Goal: Complete application form

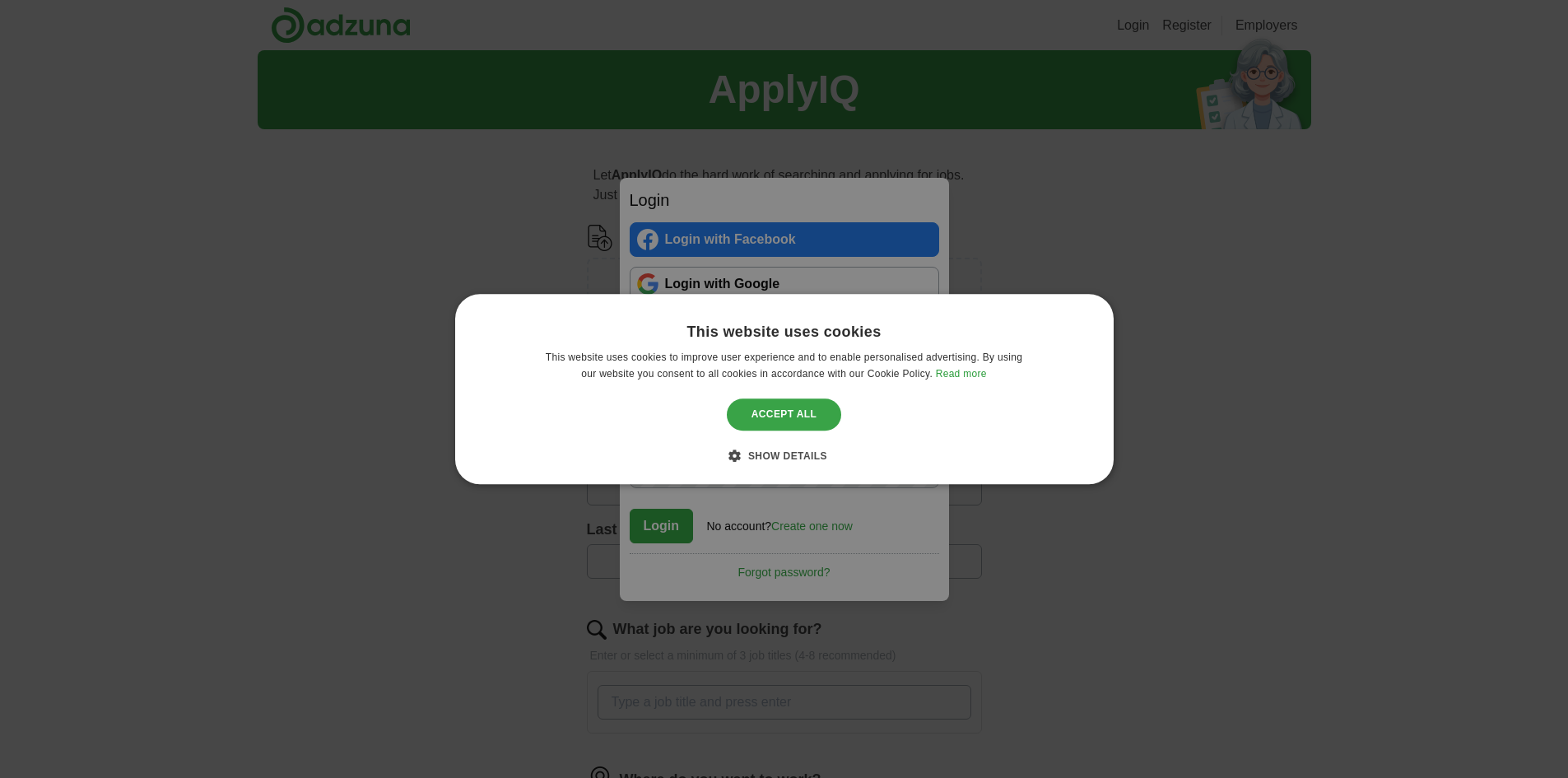
click at [775, 418] on div "Accept all" at bounding box center [784, 414] width 115 height 31
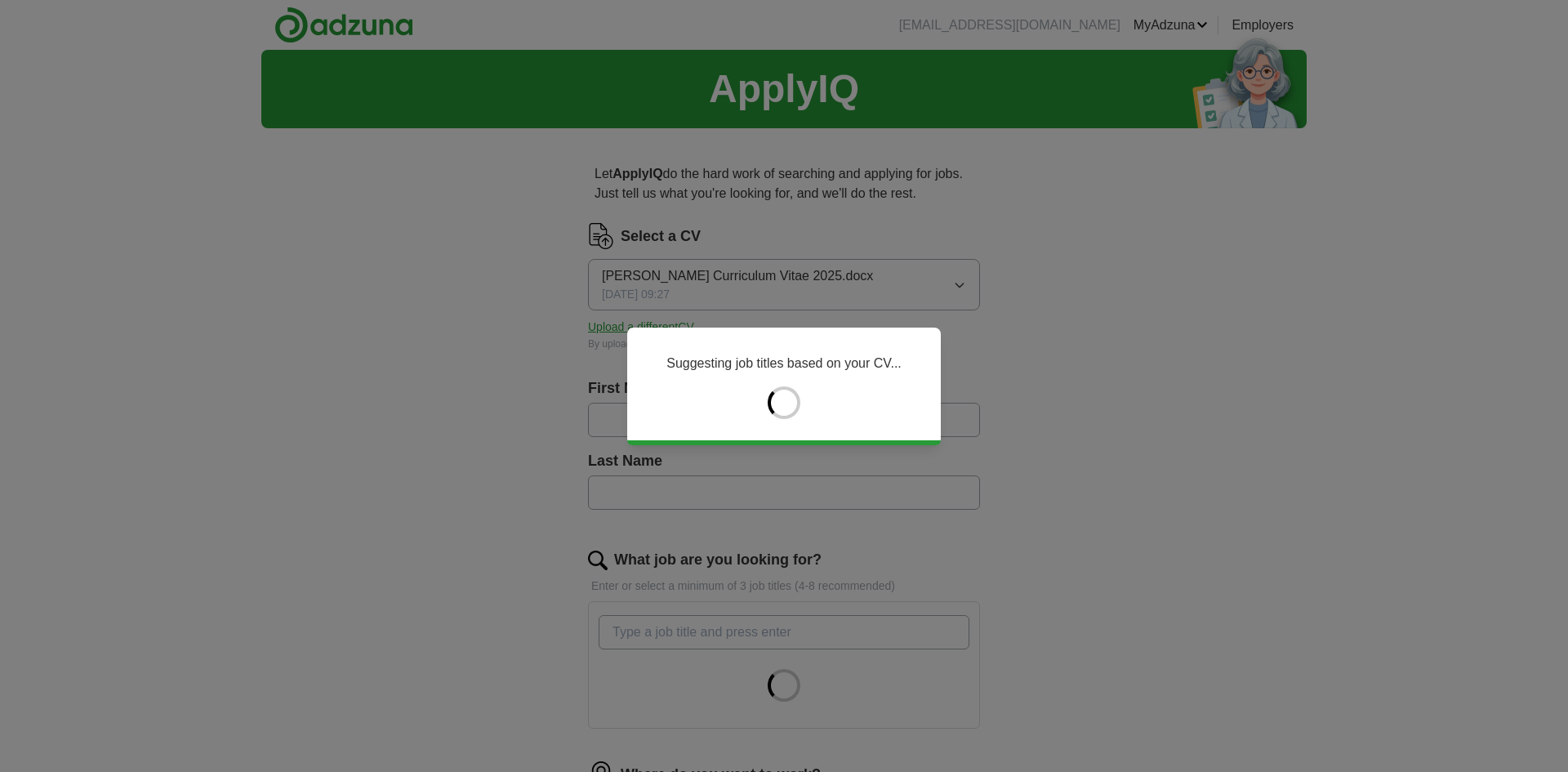
type input "******"
type input "*****"
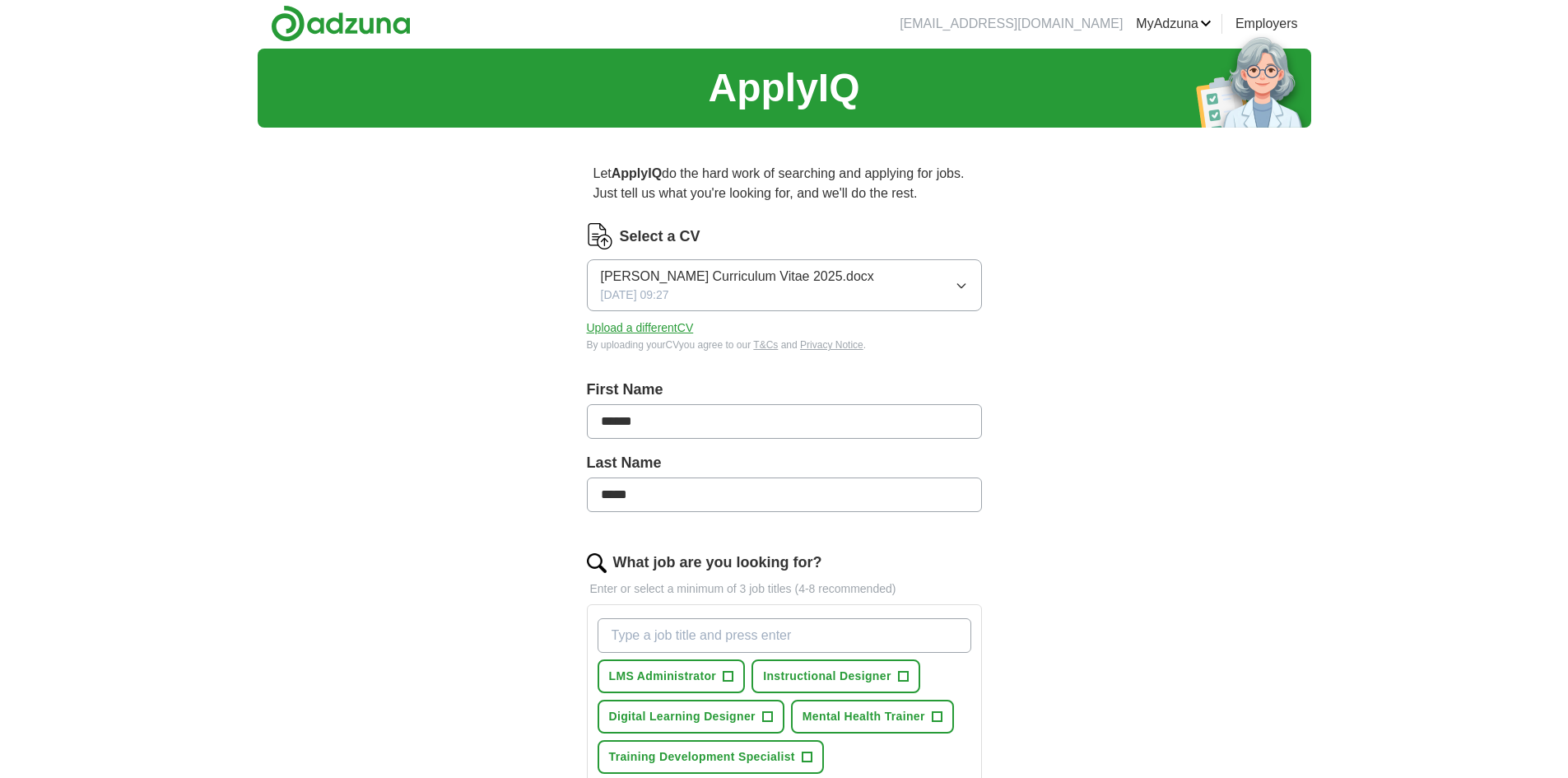
scroll to position [577, 0]
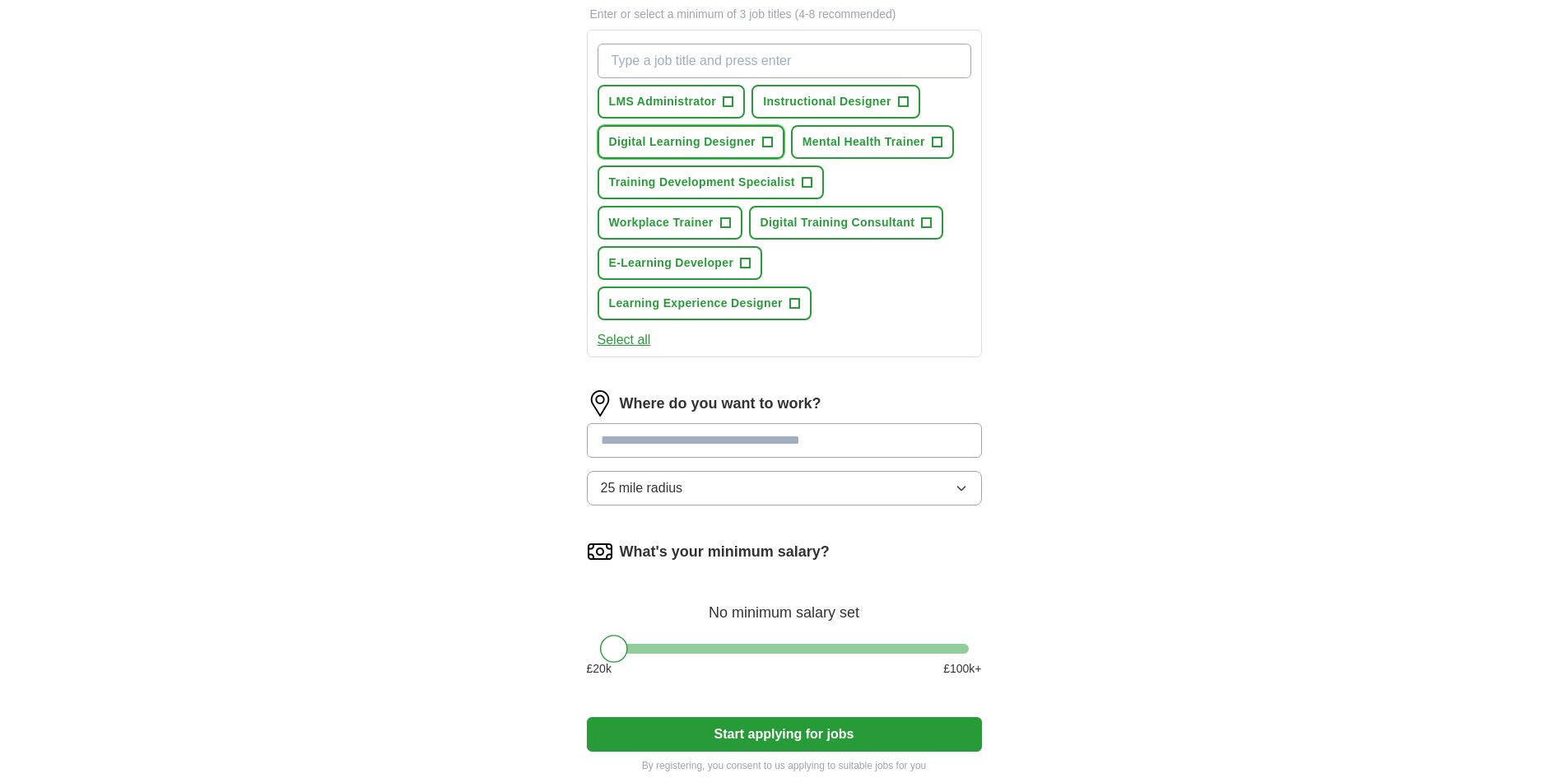
click at [771, 139] on span "+" at bounding box center [767, 143] width 10 height 13
click at [809, 181] on span "+" at bounding box center [807, 183] width 10 height 13
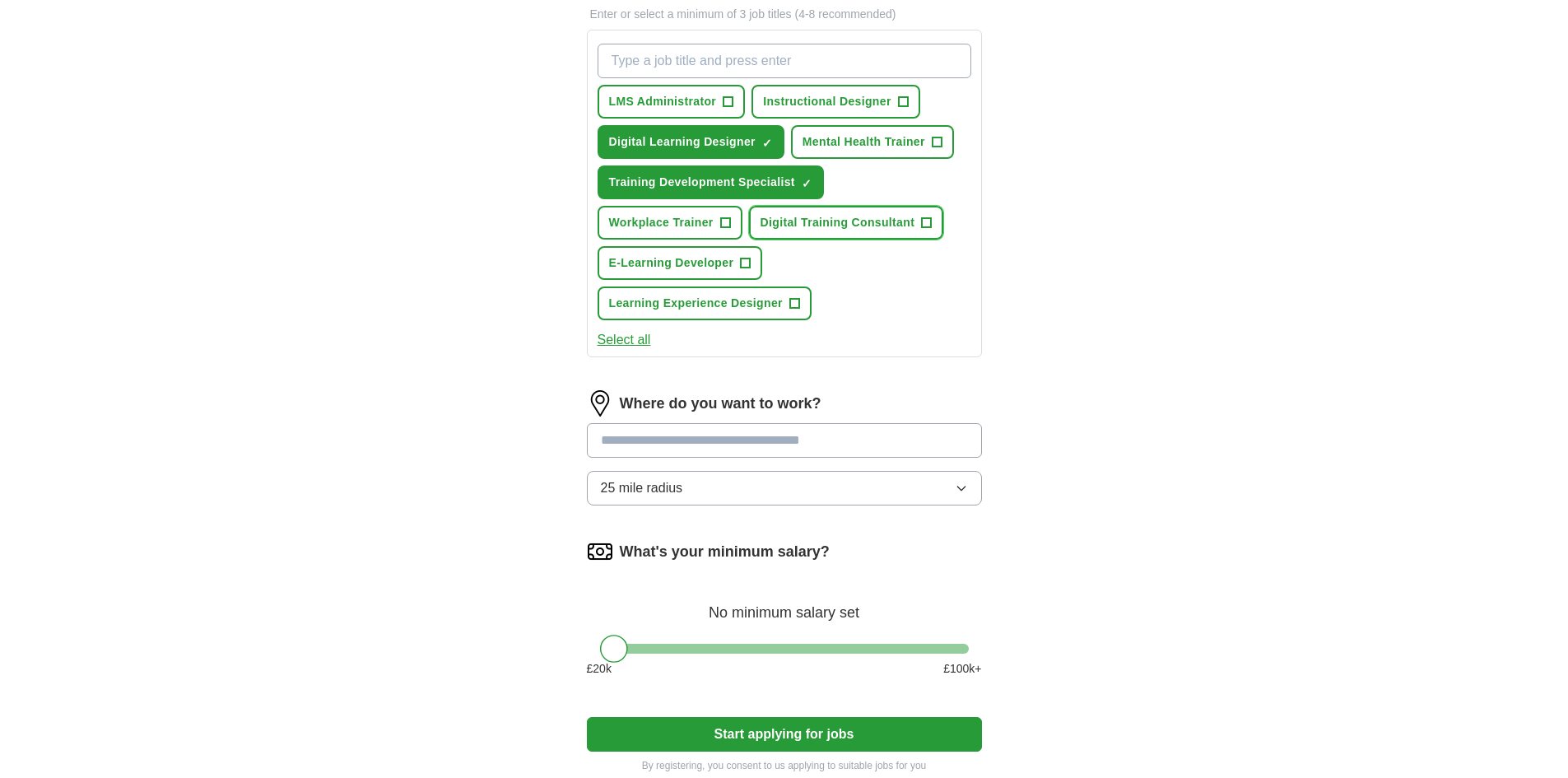
click at [923, 226] on span "+" at bounding box center [927, 223] width 10 height 13
click at [899, 101] on span "+" at bounding box center [903, 102] width 10 height 13
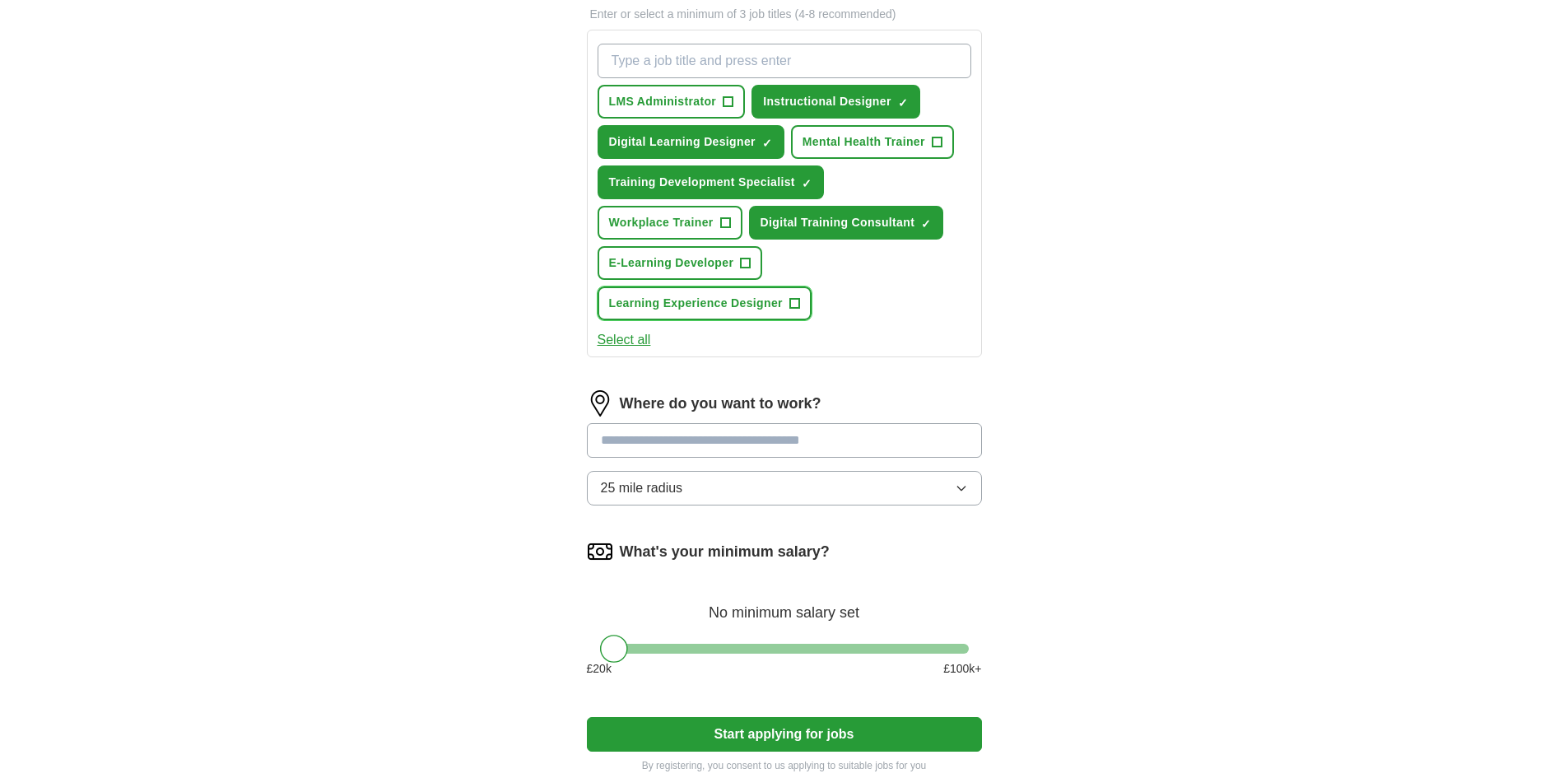
click at [799, 305] on span "+" at bounding box center [794, 304] width 10 height 13
click at [739, 260] on button "E-Learning Developer +" at bounding box center [680, 263] width 165 height 33
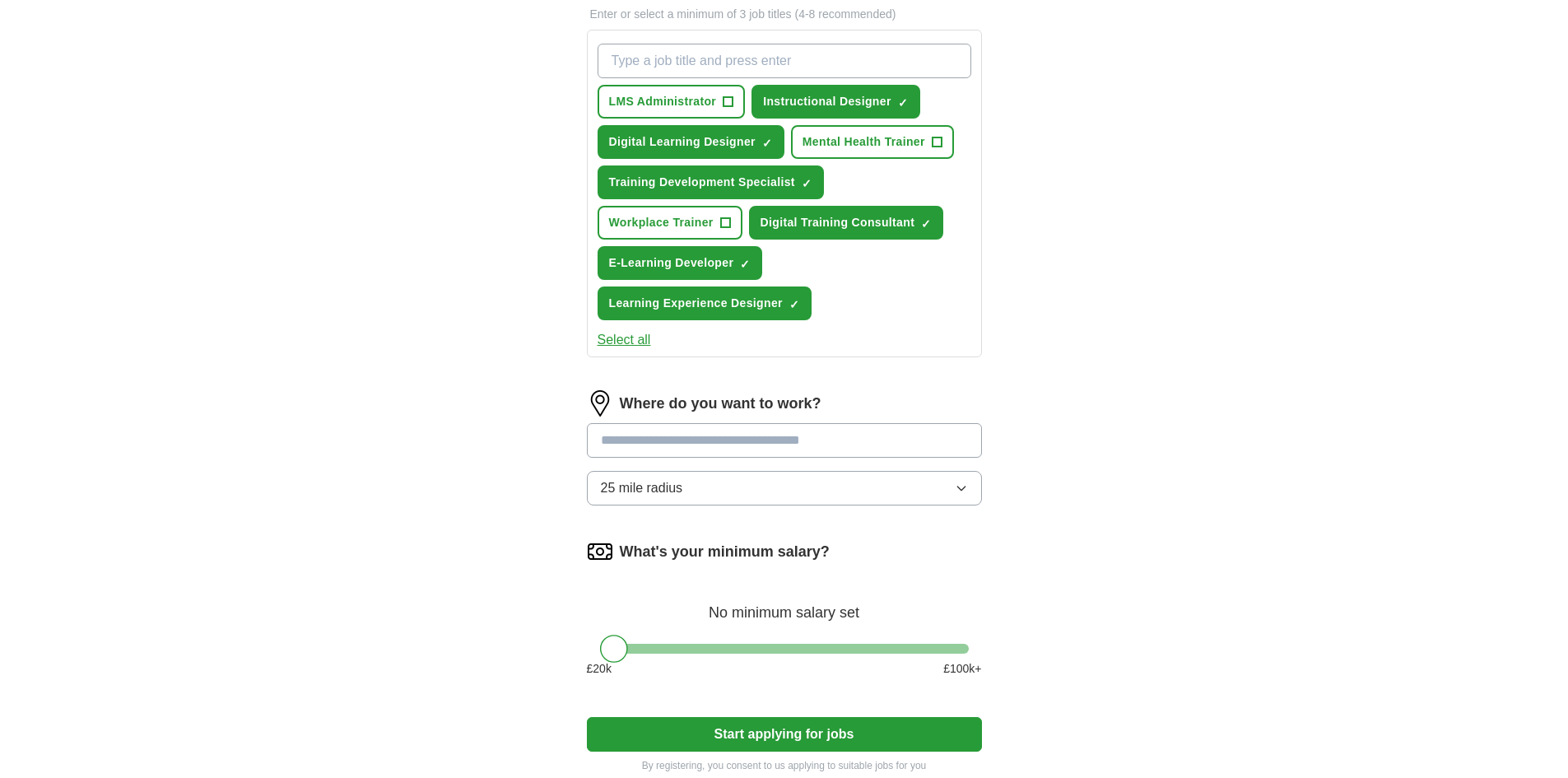
click at [688, 443] on input at bounding box center [784, 440] width 395 height 34
click at [683, 449] on input "******" at bounding box center [784, 440] width 395 height 34
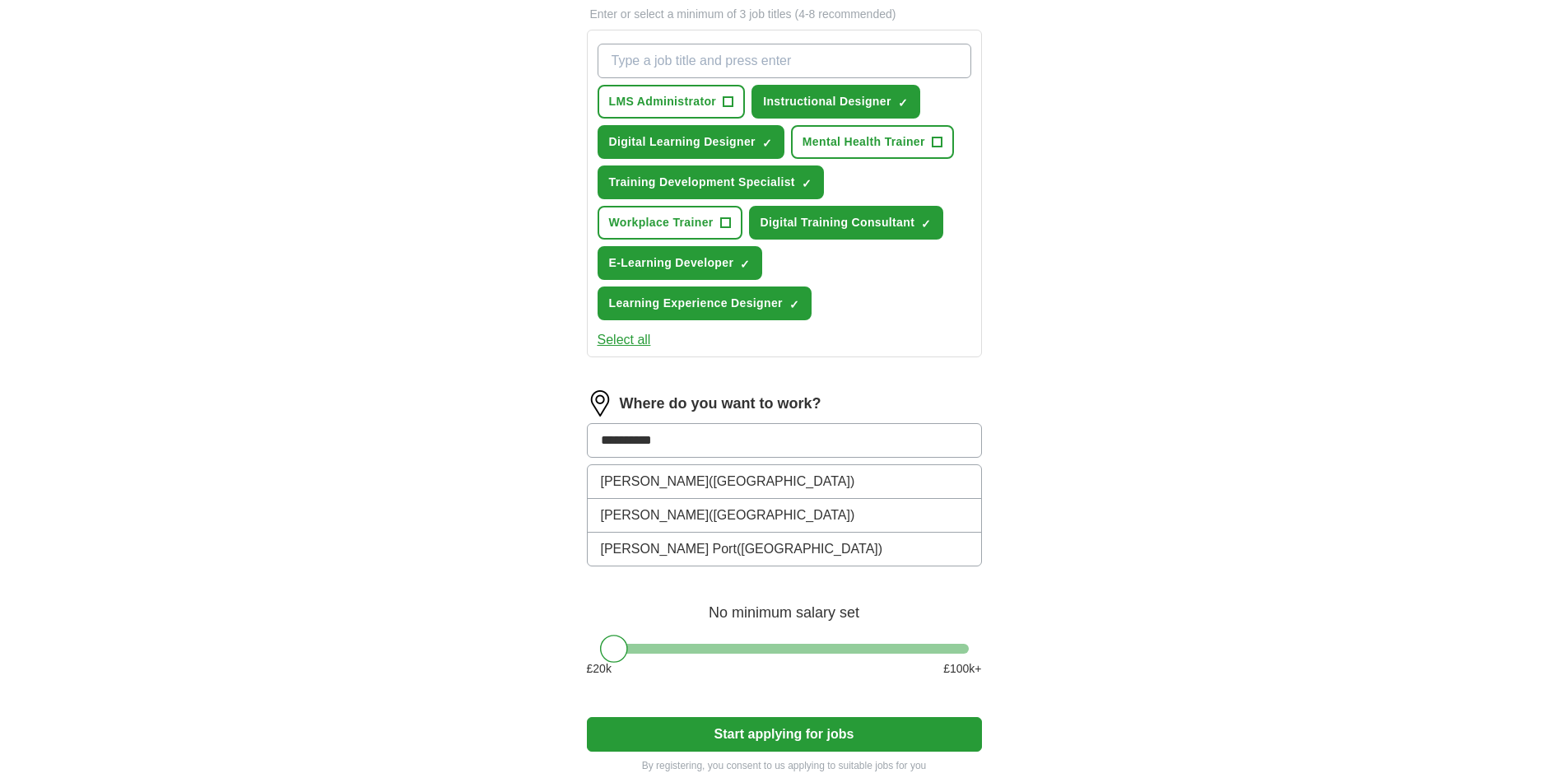
type input "**********"
click at [625, 480] on li "[GEOGRAPHIC_DATA] ([GEOGRAPHIC_DATA])" at bounding box center [784, 482] width 393 height 33
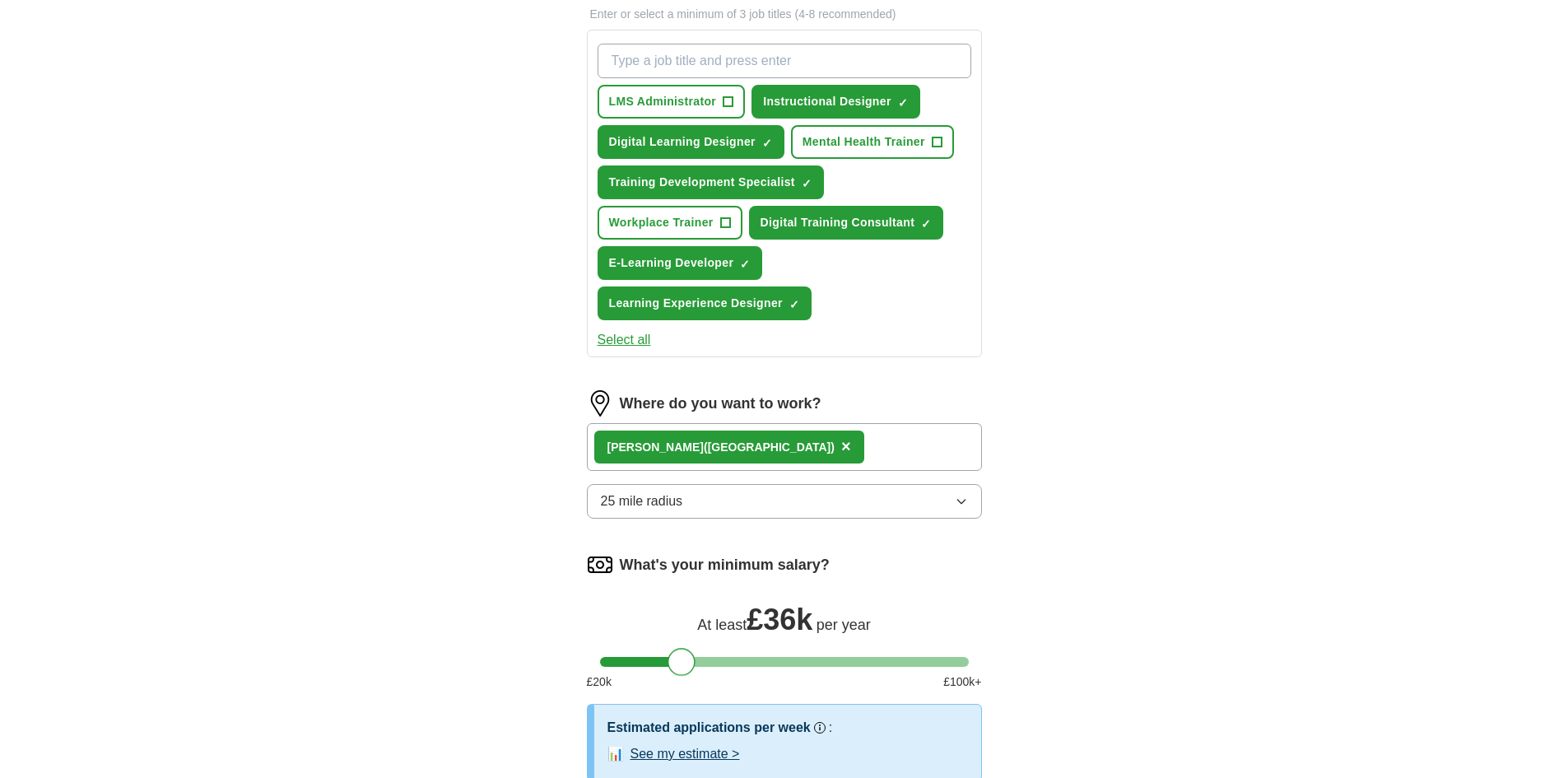
drag, startPoint x: 617, startPoint y: 667, endPoint x: 685, endPoint y: 668, distance: 68.0
click at [685, 668] on div at bounding box center [681, 661] width 28 height 28
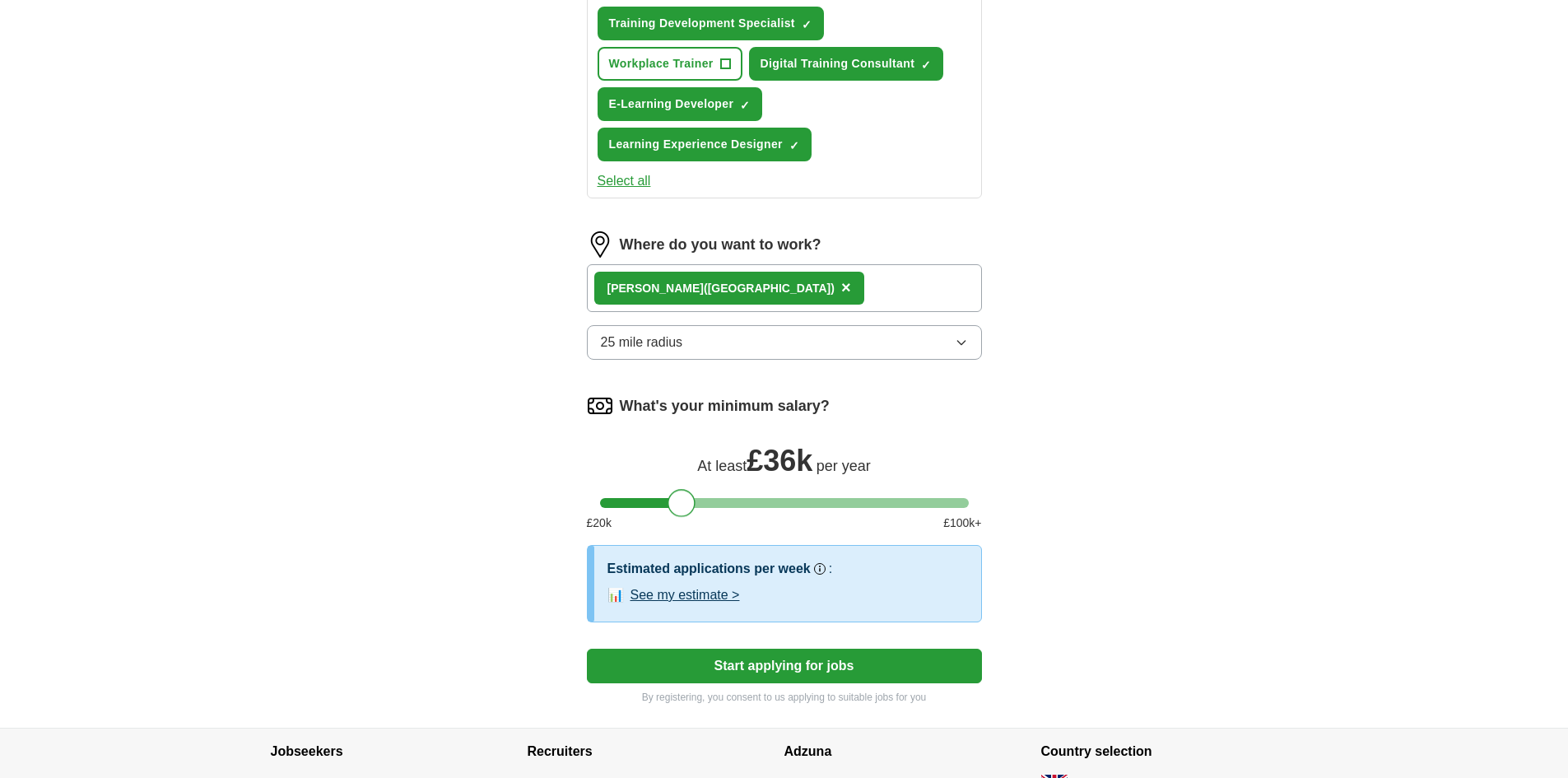
scroll to position [868, 0]
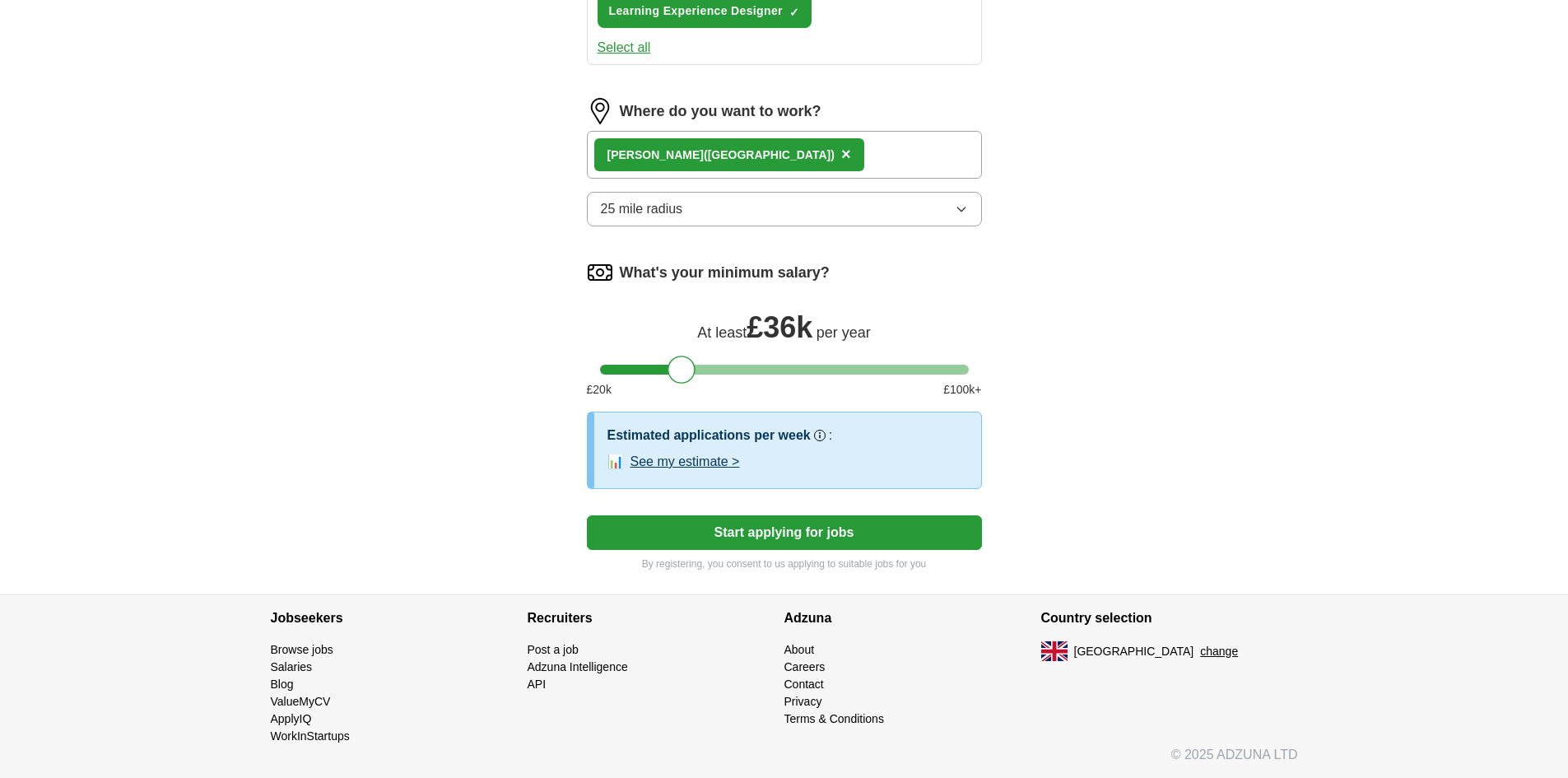
click at [681, 462] on button "See my estimate >" at bounding box center [685, 462] width 109 height 20
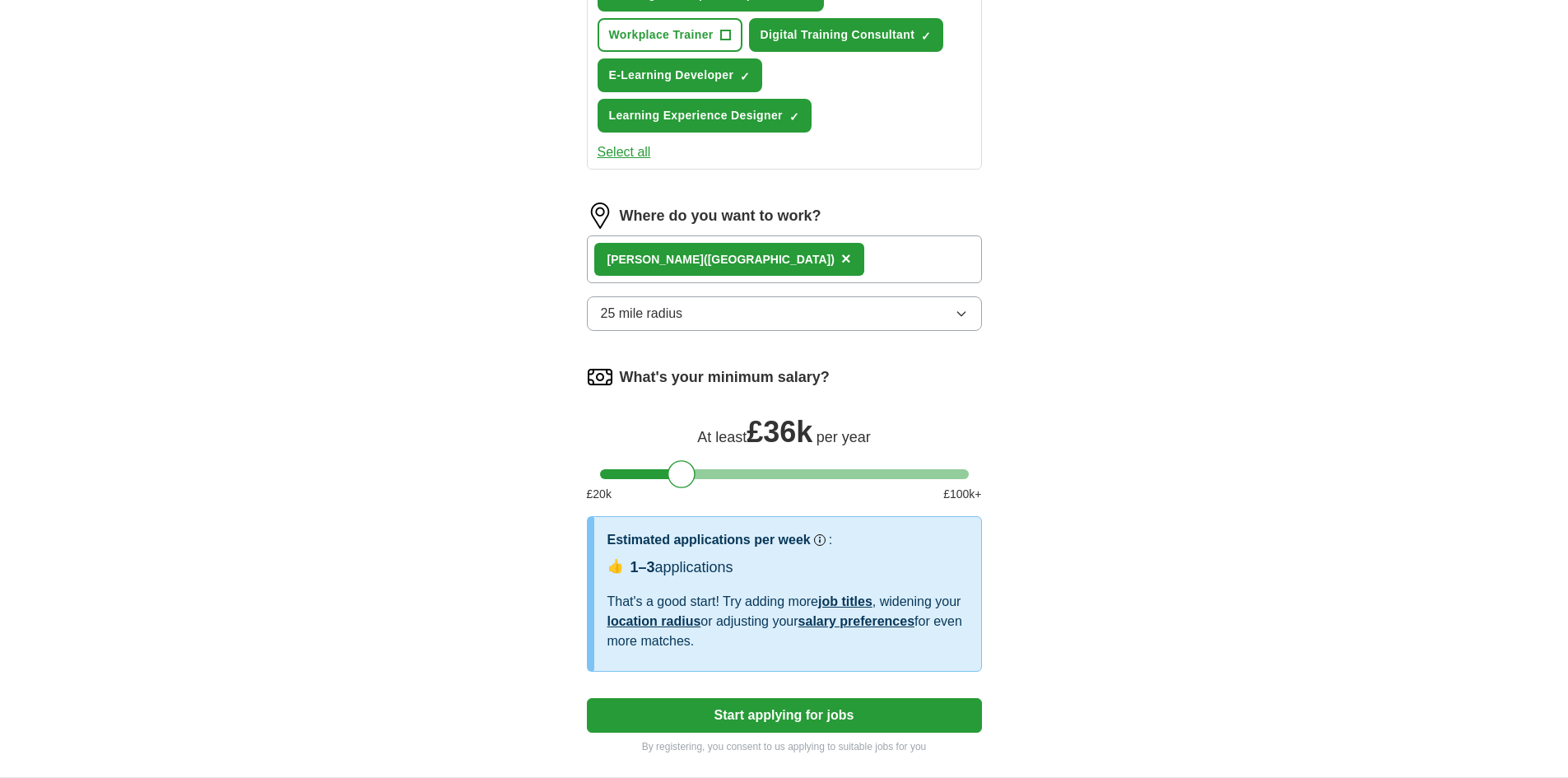
scroll to position [539, 0]
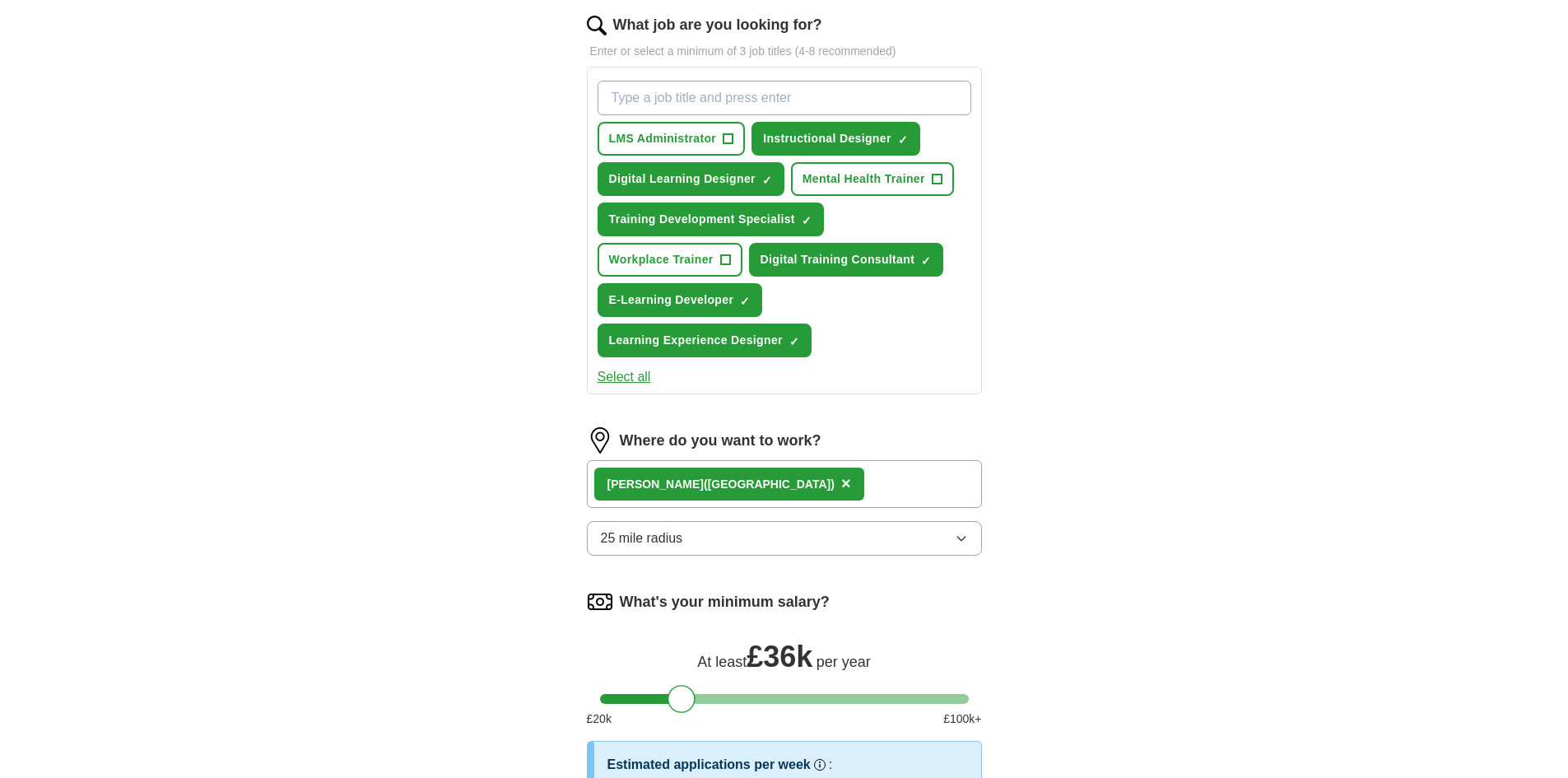
click at [704, 94] on input "What job are you looking for?" at bounding box center [784, 98] width 373 height 34
click at [619, 97] on input "elearning" at bounding box center [784, 98] width 373 height 34
type input "eLearning"
click at [680, 94] on input "eLearning" at bounding box center [784, 98] width 373 height 34
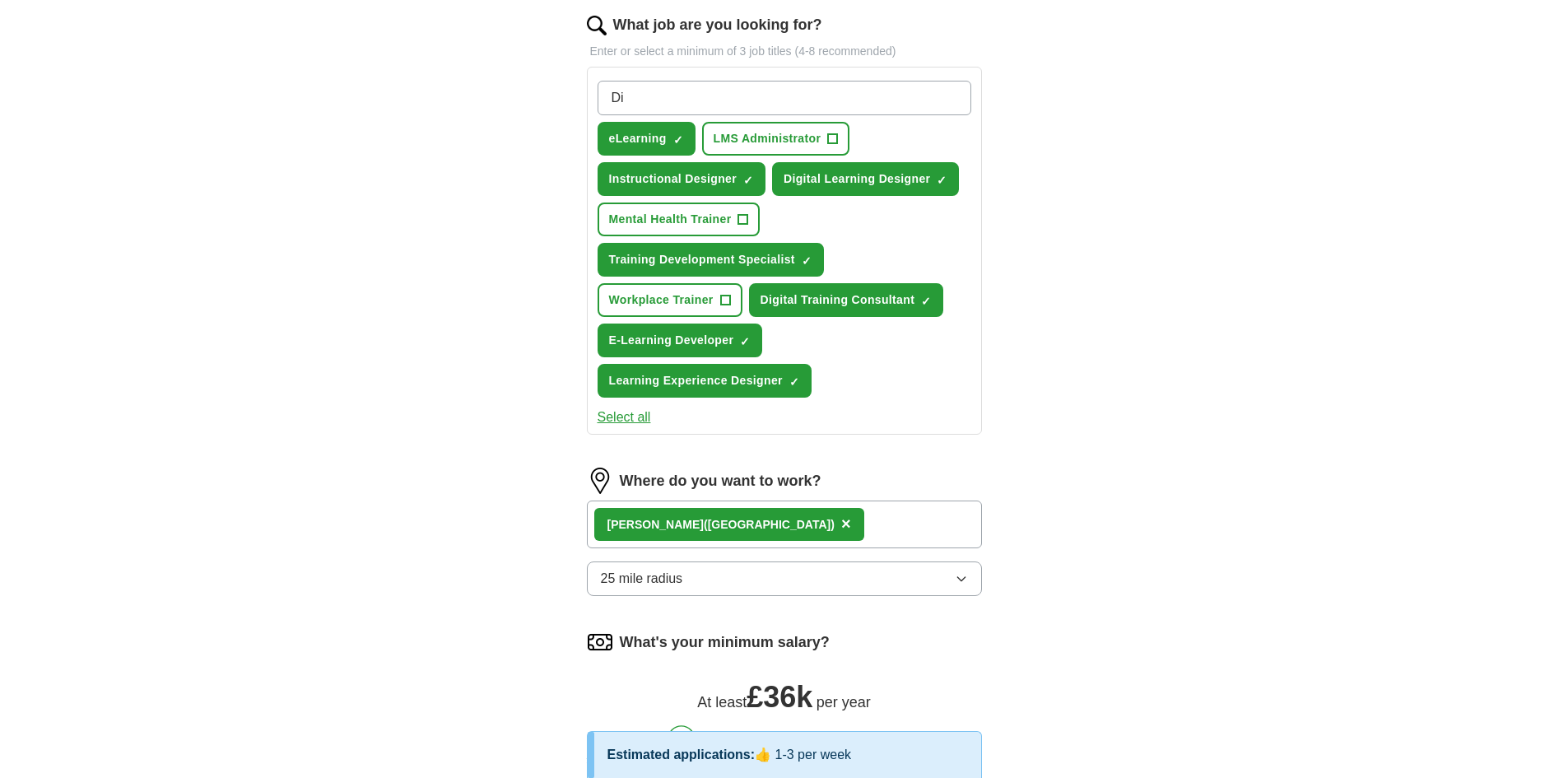
type input "D"
type input "Digital learning specialist"
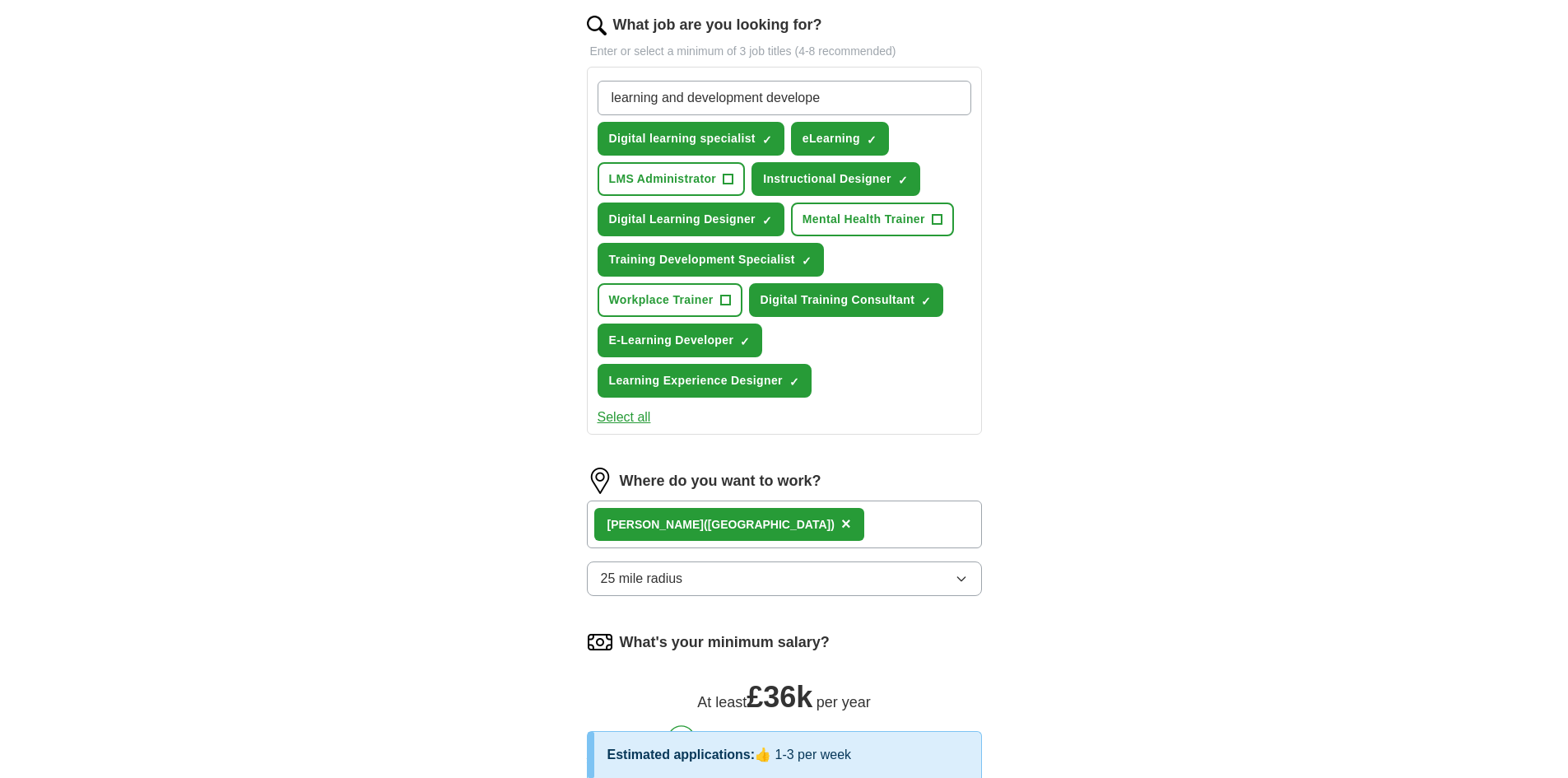
type input "learning and development developer"
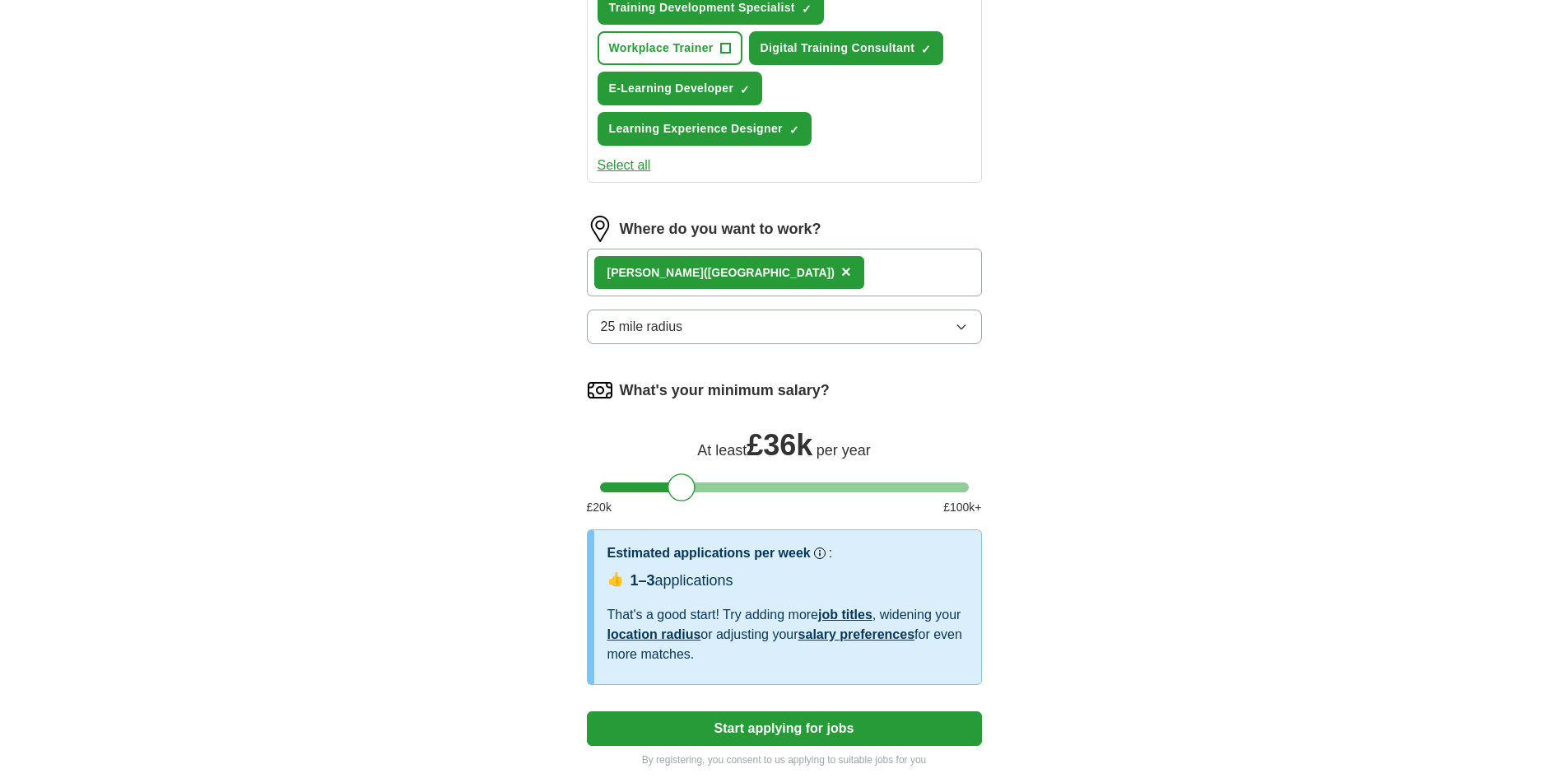
scroll to position [1028, 0]
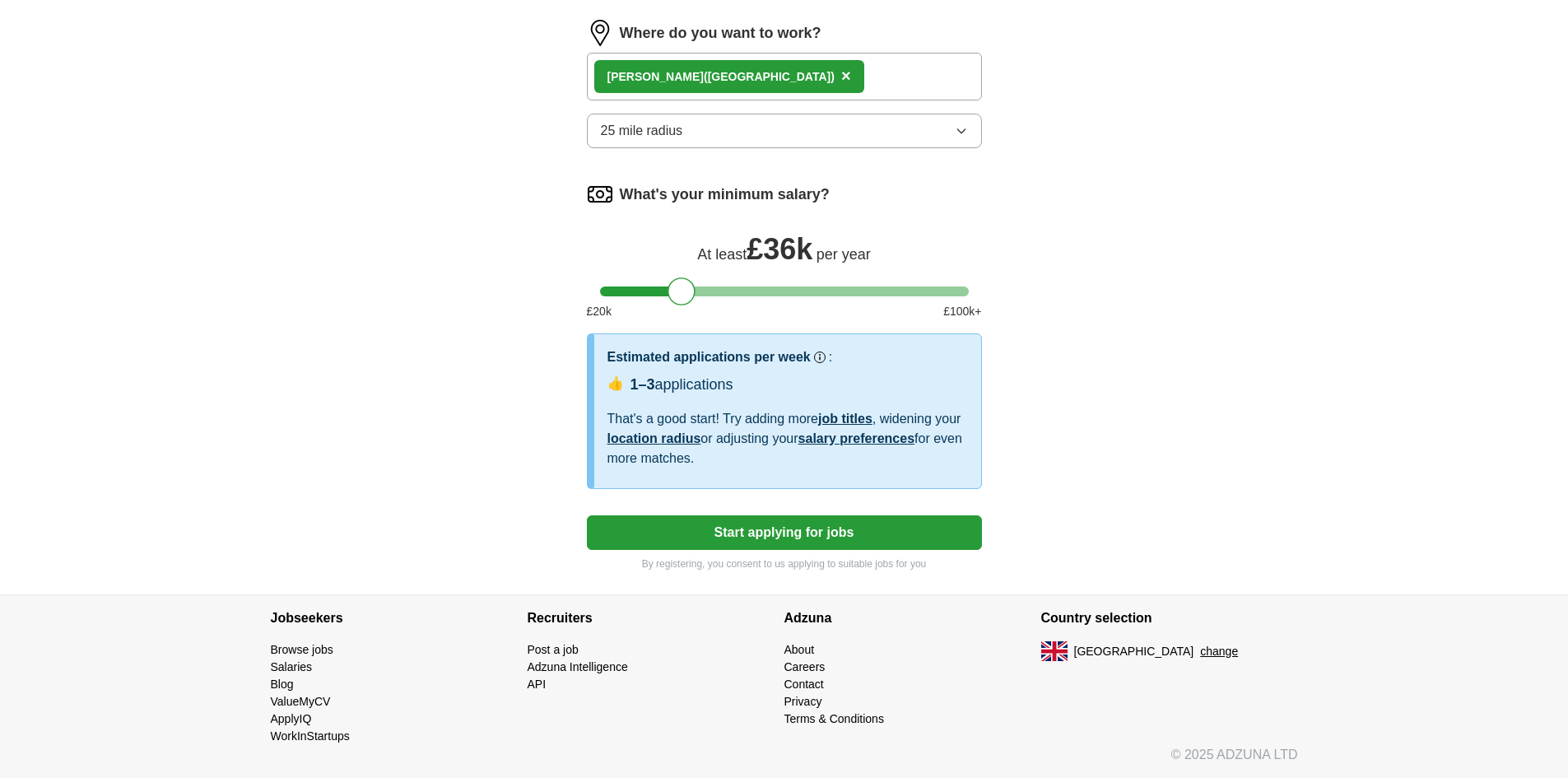
click at [881, 533] on button "Start applying for jobs" at bounding box center [784, 532] width 395 height 34
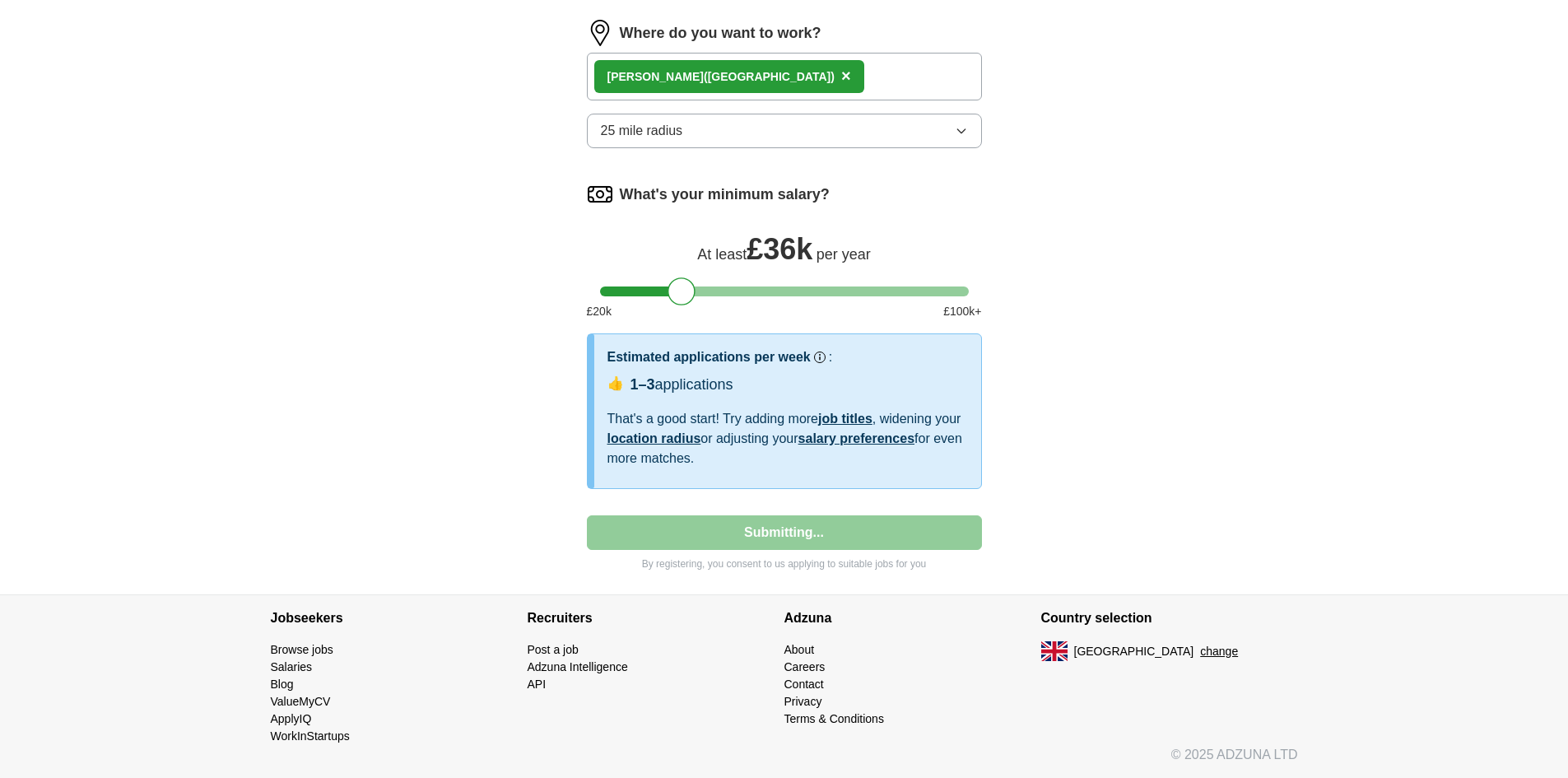
select select "**"
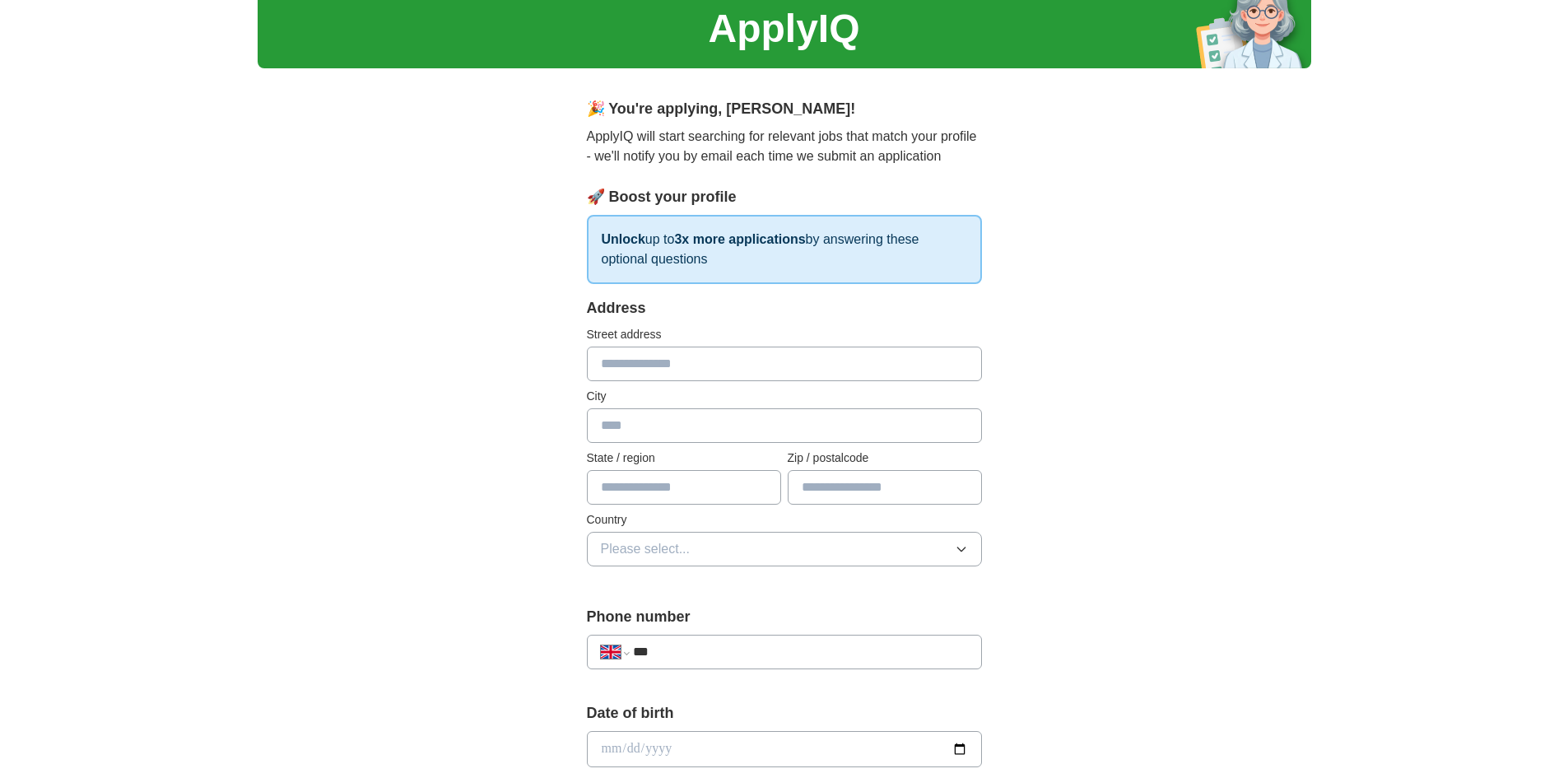
scroll to position [0, 0]
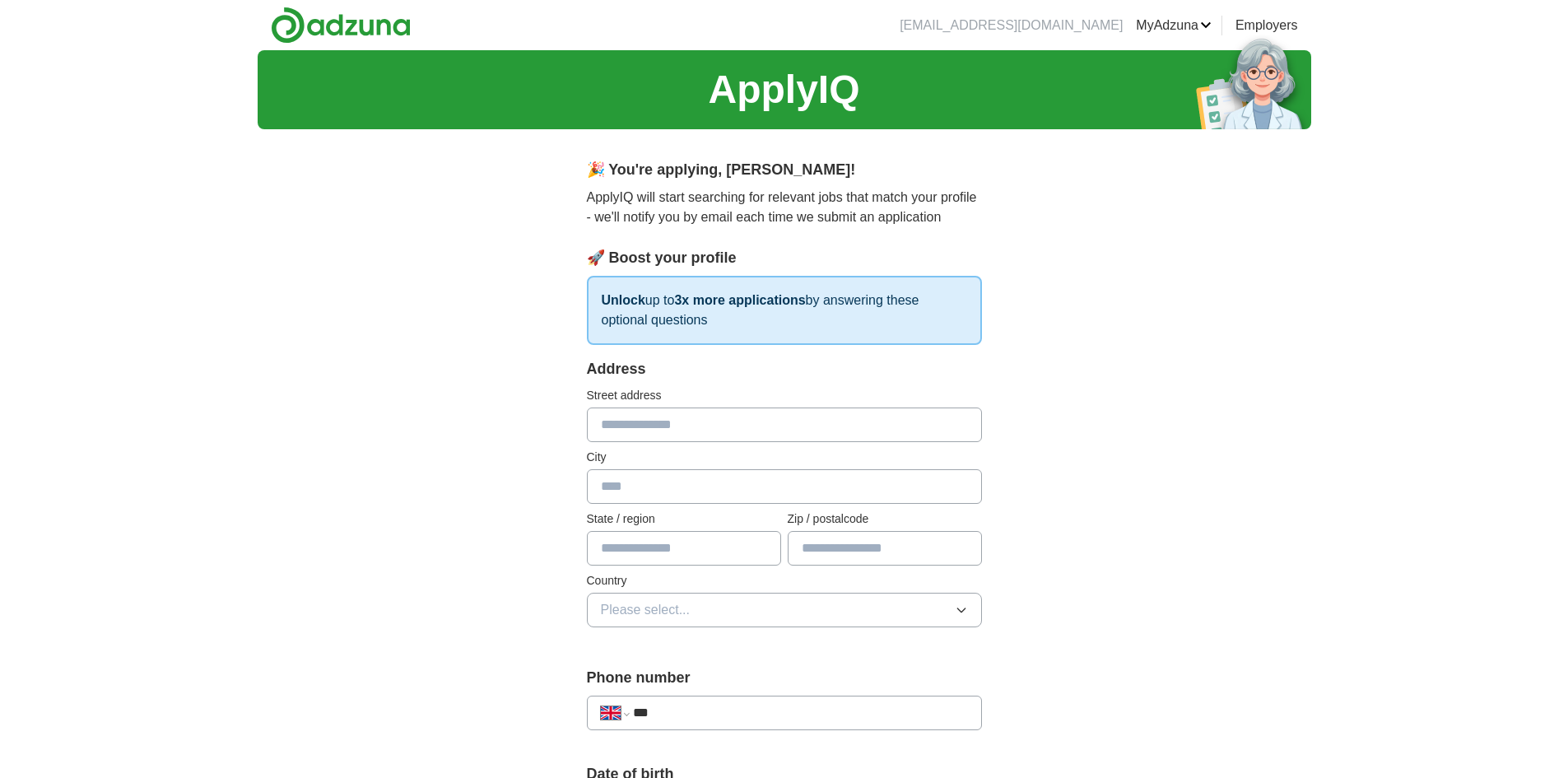
click at [670, 424] on input "text" at bounding box center [784, 425] width 395 height 34
type input "*********"
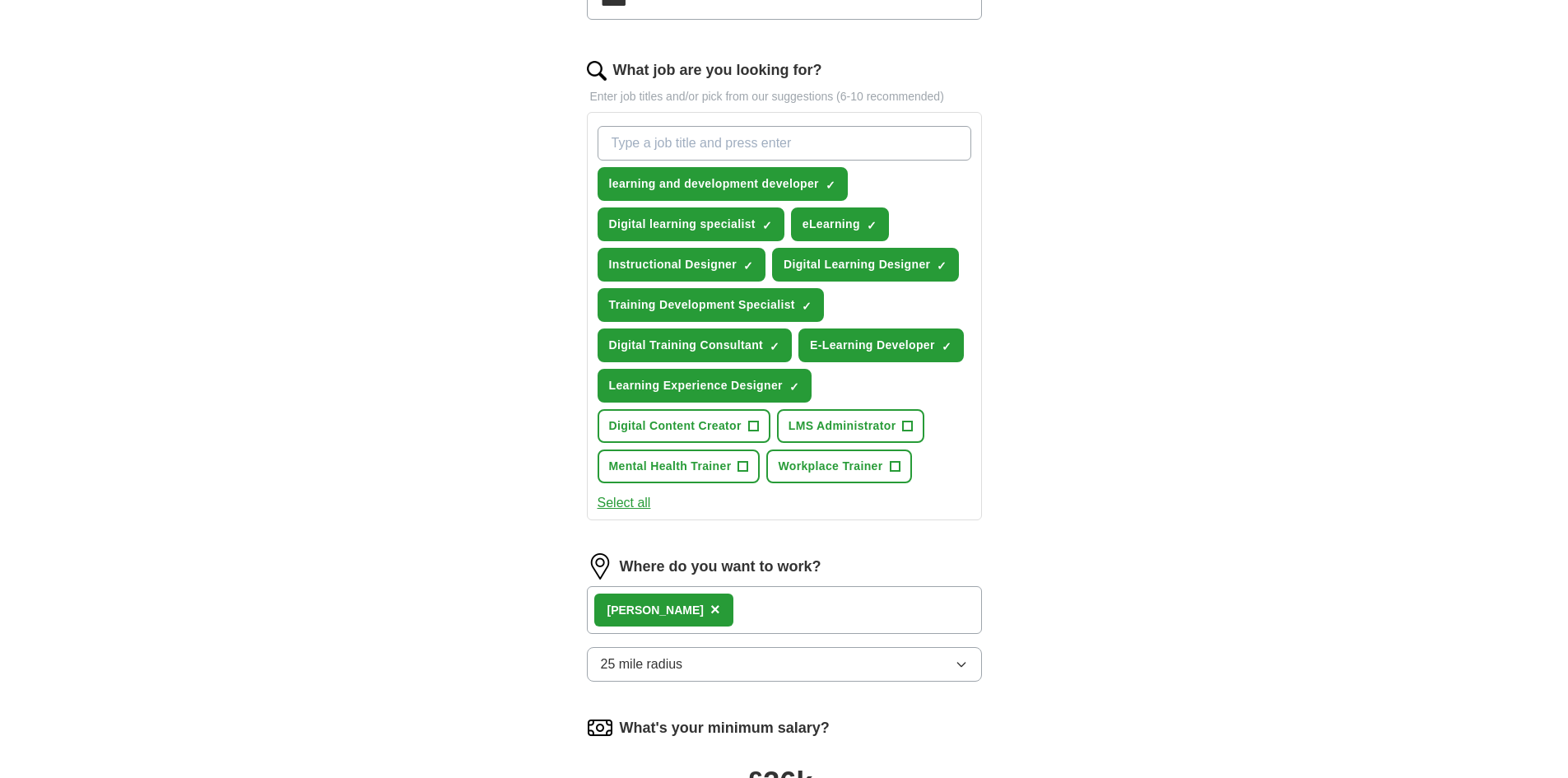
scroll to position [905, 0]
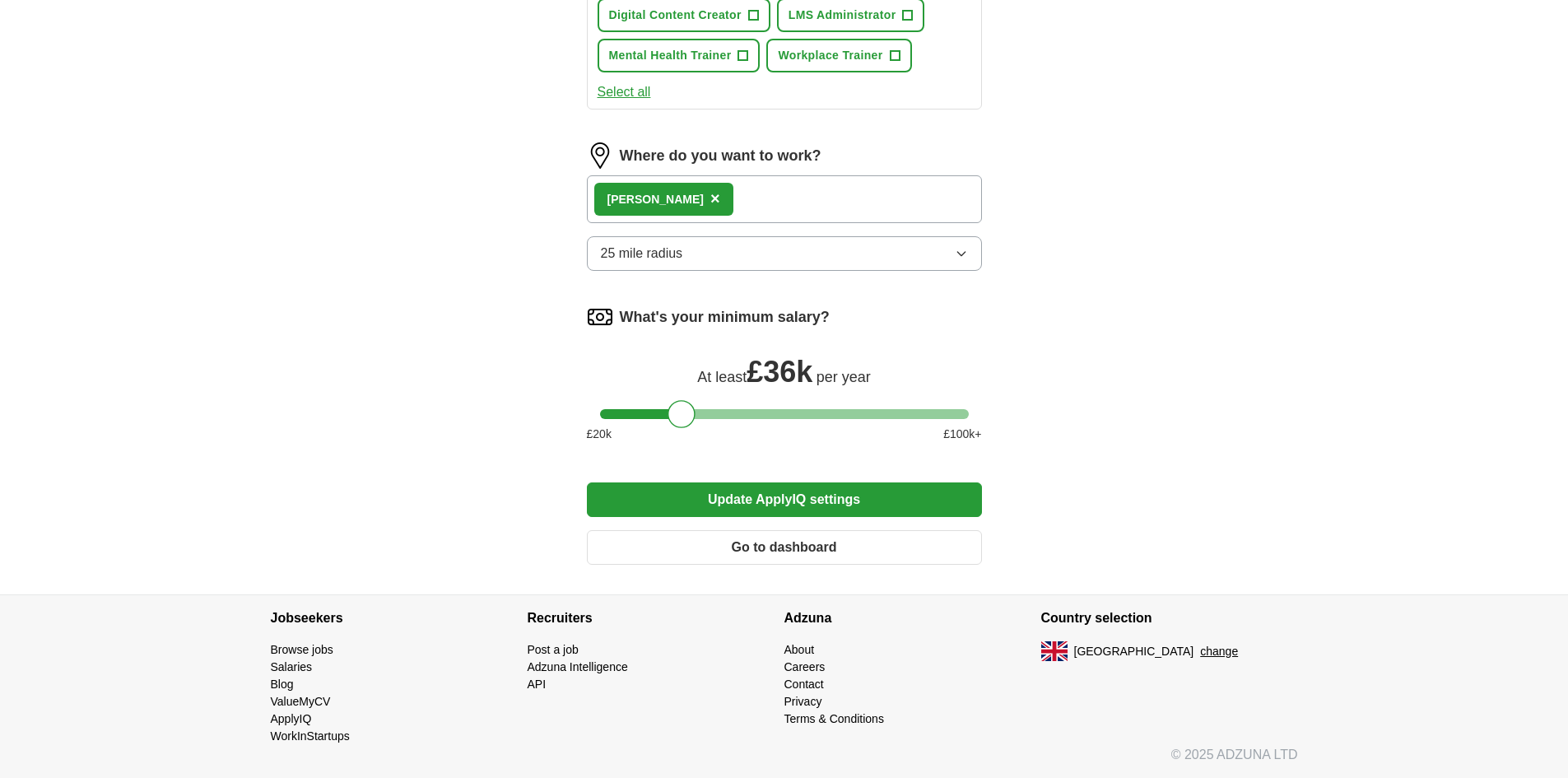
click at [789, 496] on button "Update ApplyIQ settings" at bounding box center [784, 499] width 395 height 34
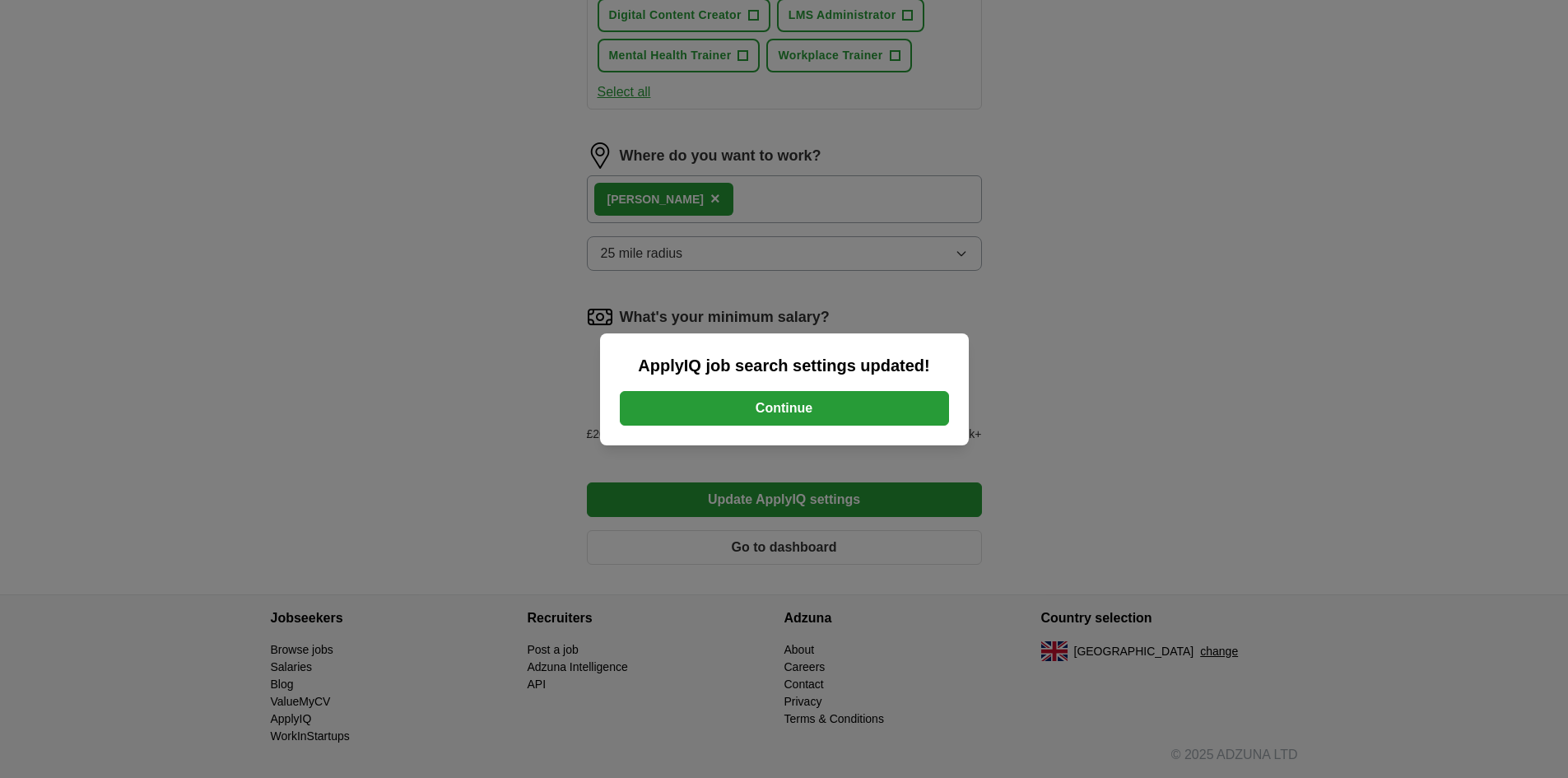
click at [788, 420] on button "Continue" at bounding box center [784, 408] width 329 height 34
